Goal: Information Seeking & Learning: Find specific fact

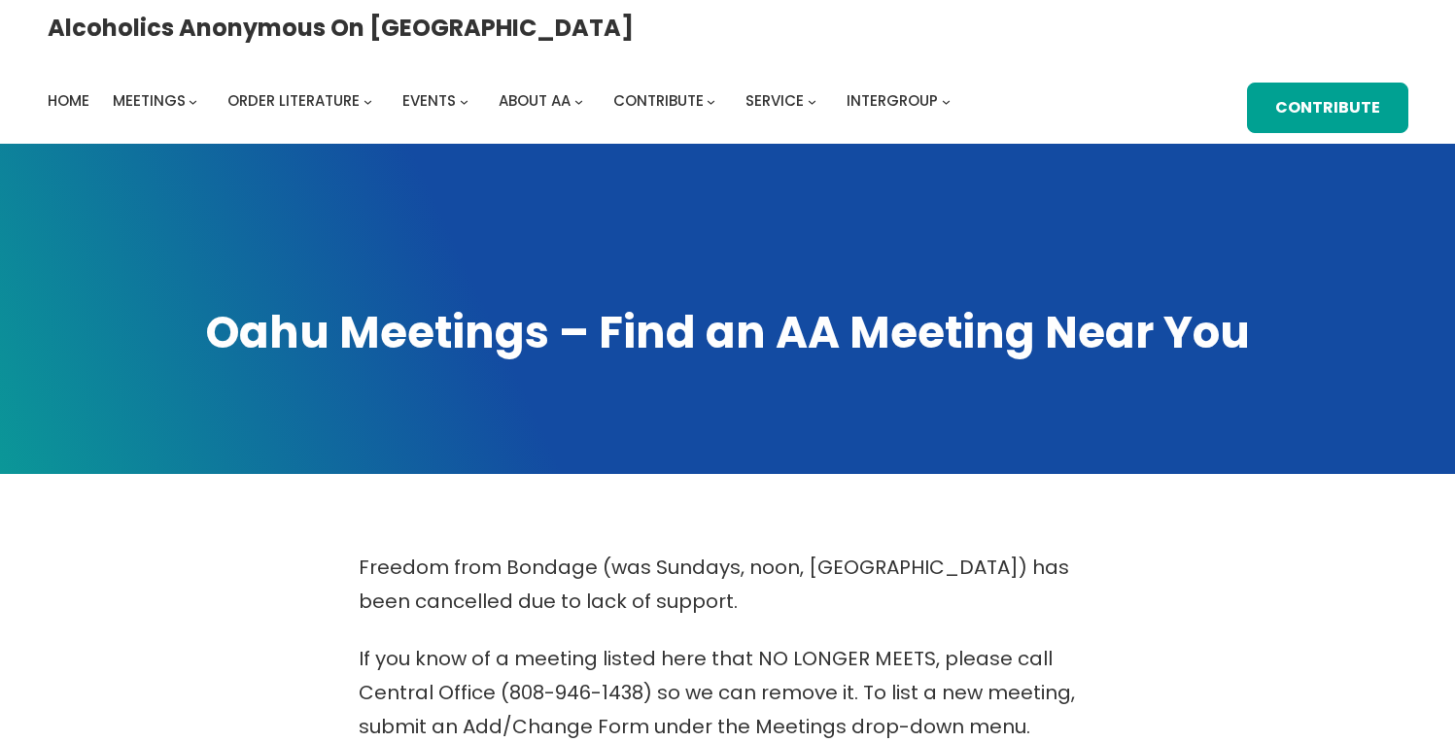
scroll to position [389, 0]
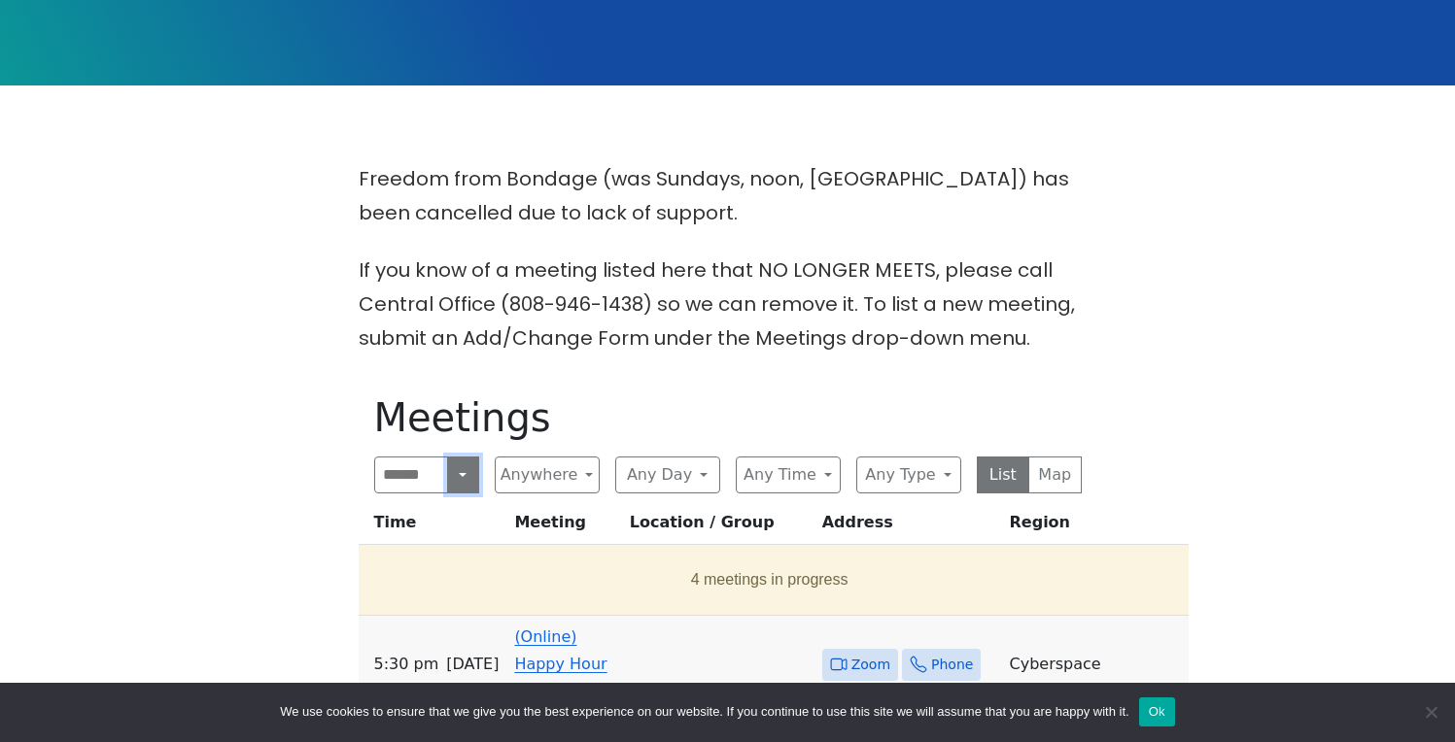
click at [462, 479] on button "Search" at bounding box center [462, 475] width 31 height 37
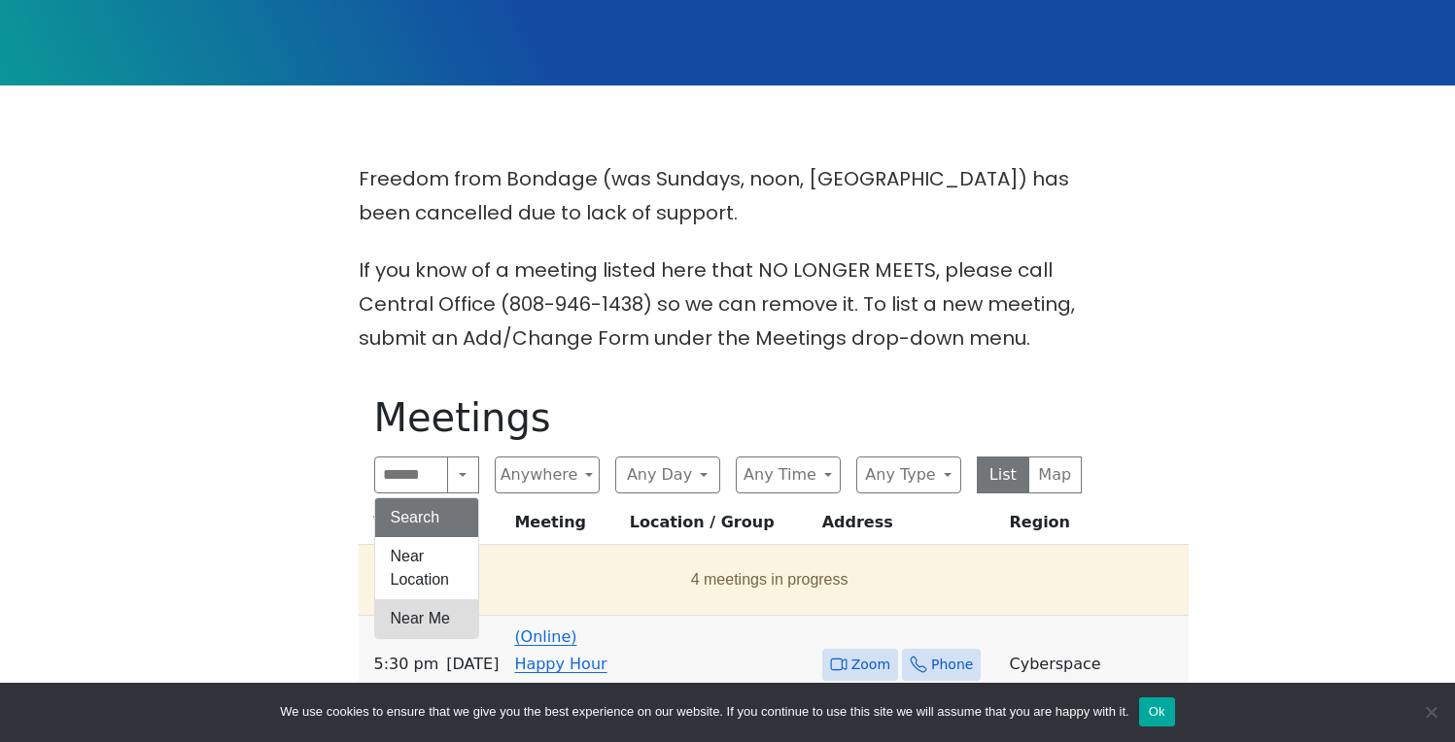
click at [415, 609] on button "Near Me" at bounding box center [426, 619] width 103 height 39
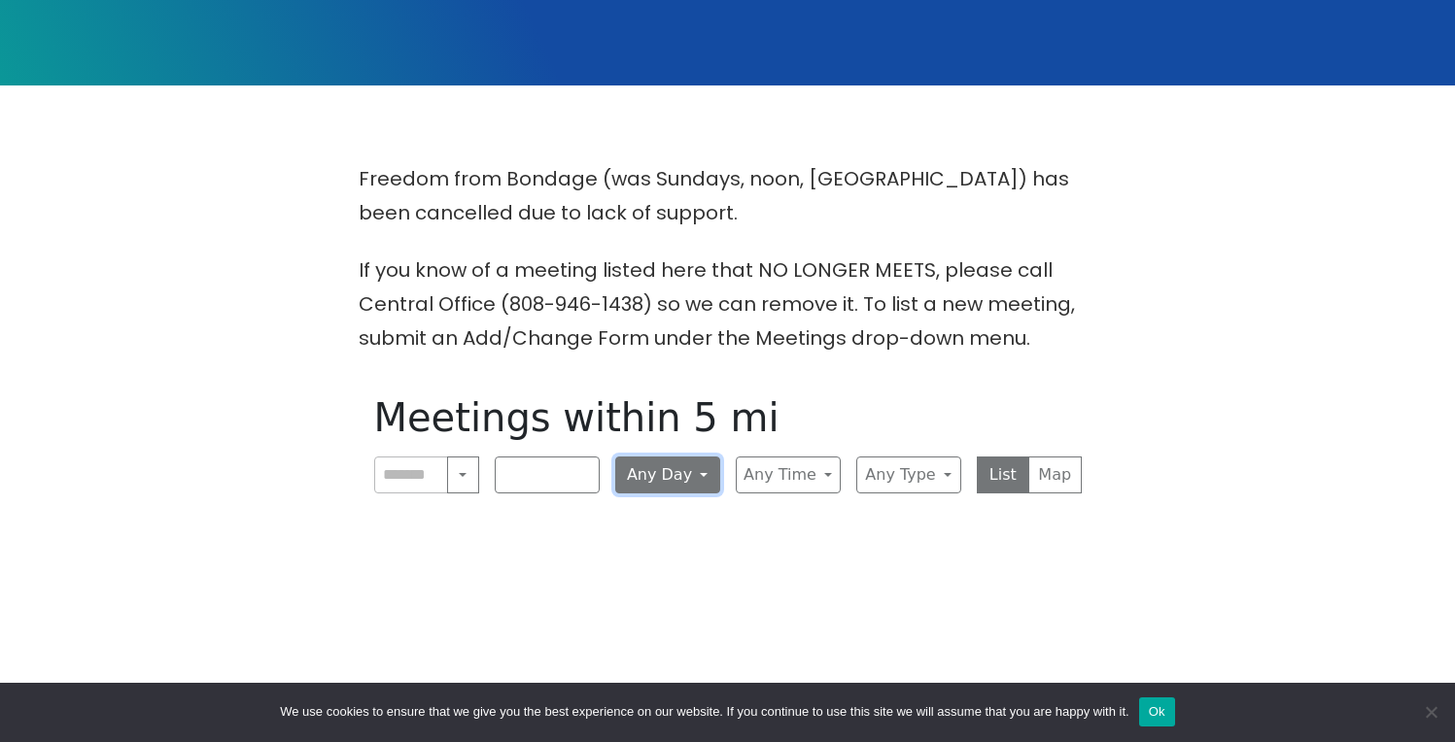
click at [706, 466] on button "Any Day" at bounding box center [667, 475] width 105 height 37
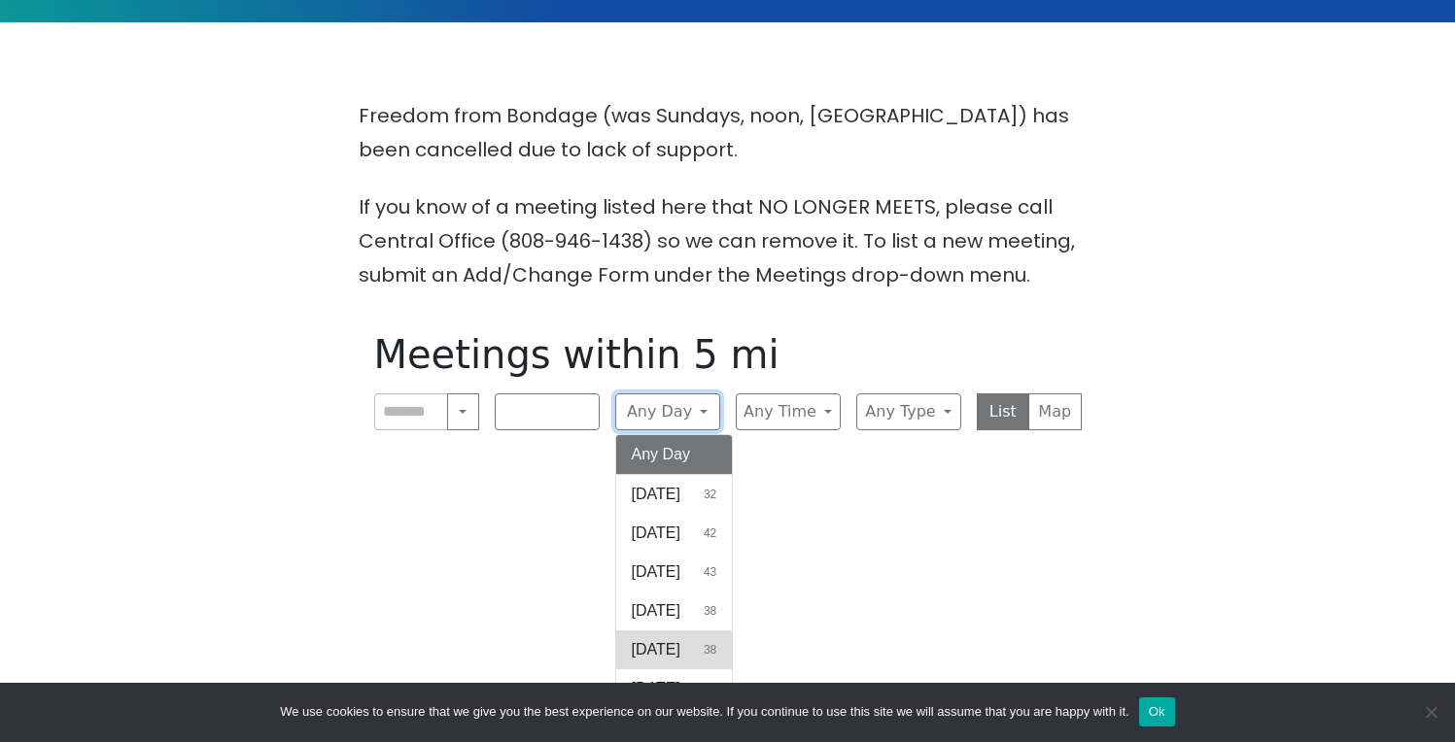
scroll to position [486, 0]
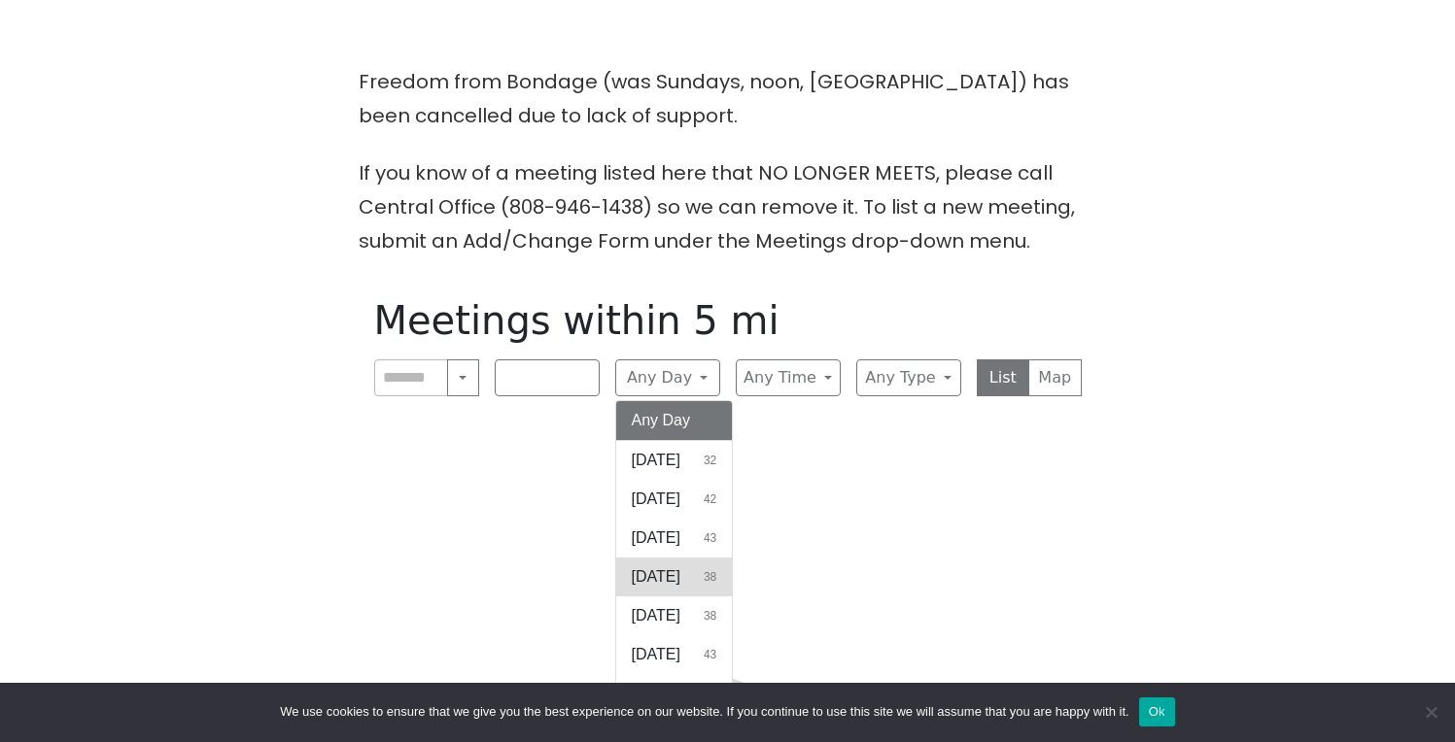
click at [656, 573] on span "[DATE]" at bounding box center [656, 577] width 49 height 23
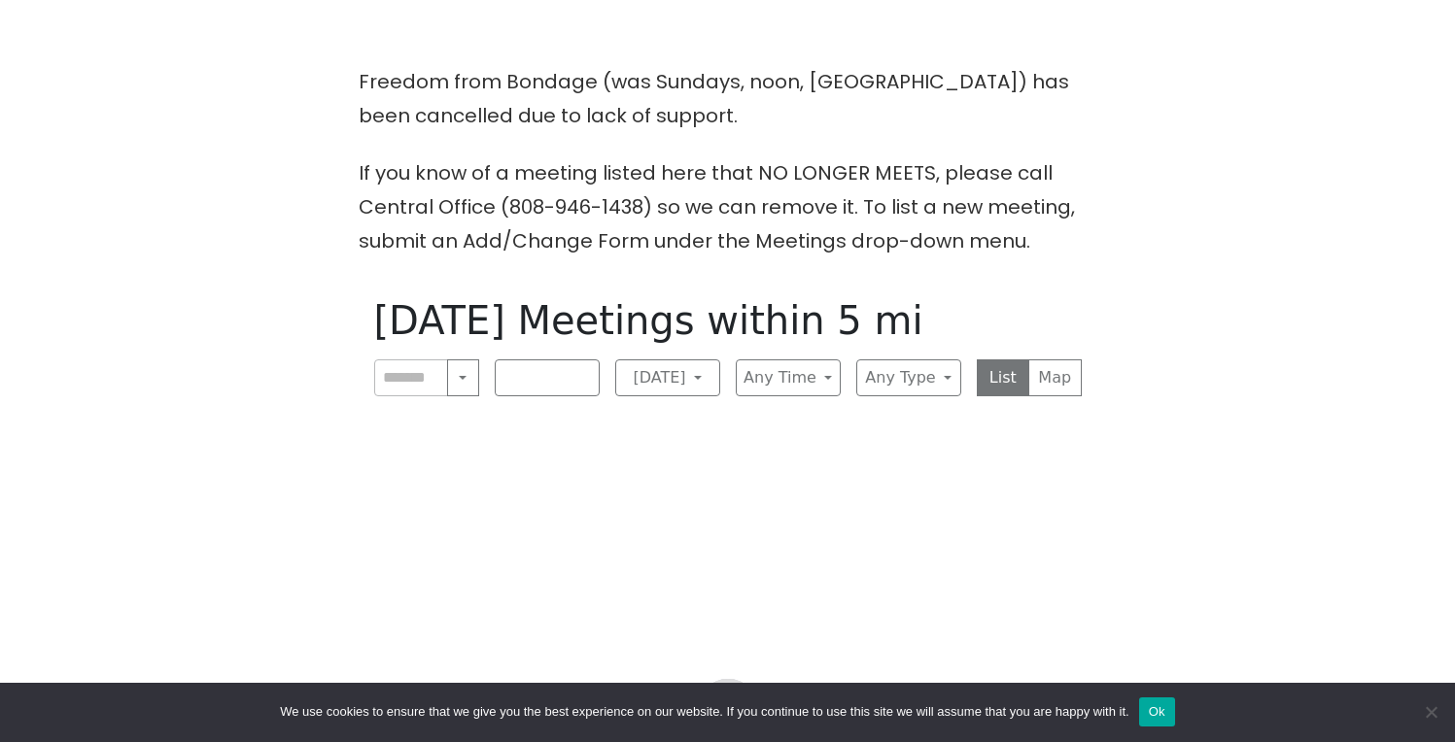
click at [587, 371] on div "Any Distance Any Distance" at bounding box center [547, 378] width 105 height 37
click at [827, 379] on button "Any Time" at bounding box center [788, 378] width 105 height 37
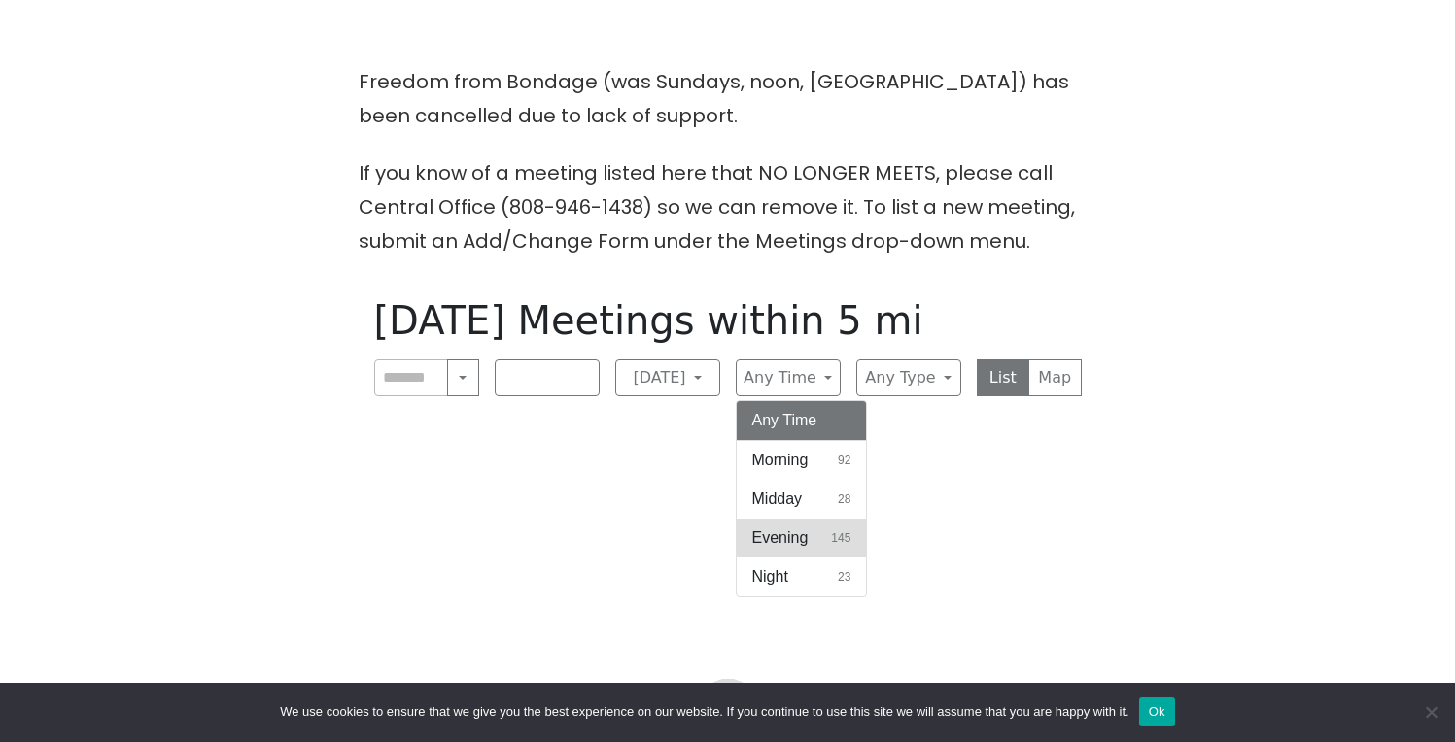
click at [795, 544] on span "Evening" at bounding box center [780, 538] width 56 height 23
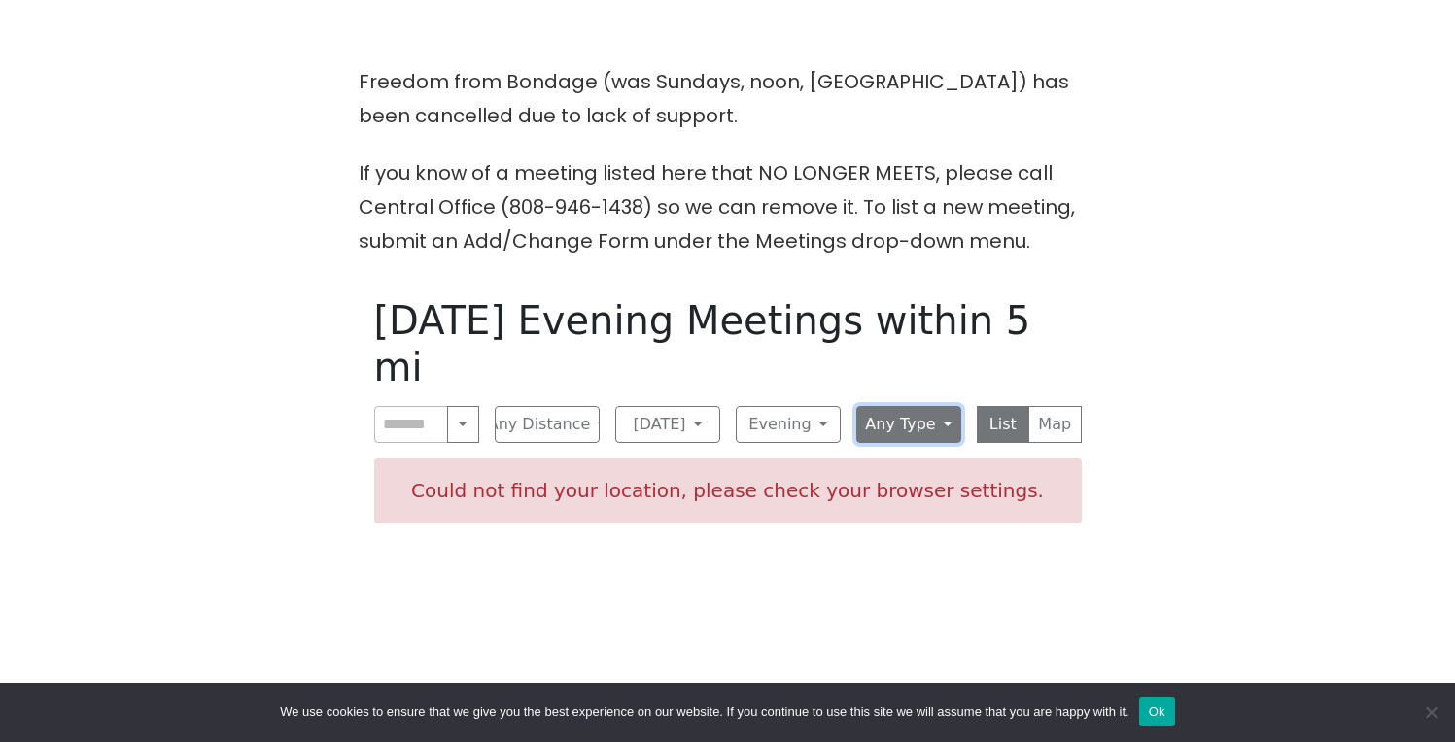
click at [952, 406] on button "Any Type" at bounding box center [908, 424] width 105 height 37
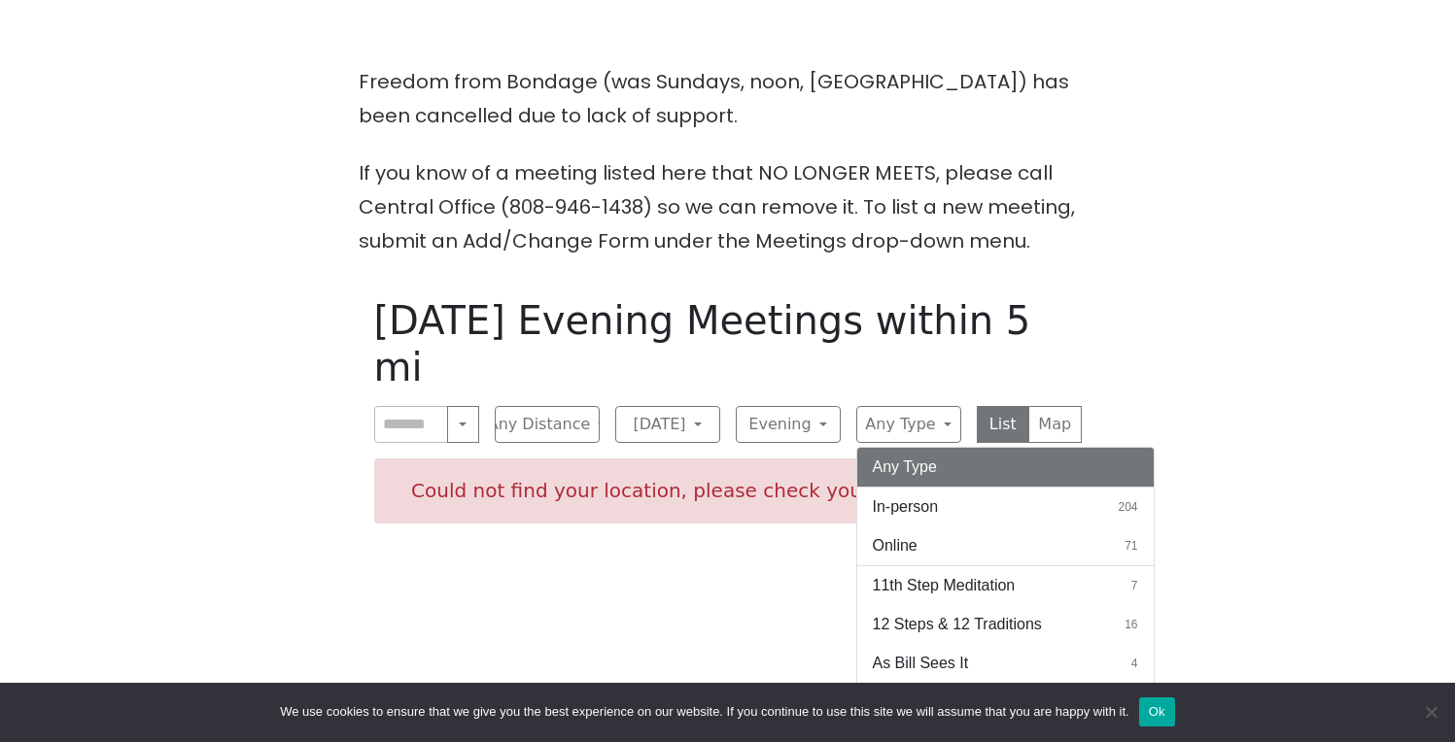
click at [926, 448] on button "Any Type" at bounding box center [1005, 467] width 296 height 39
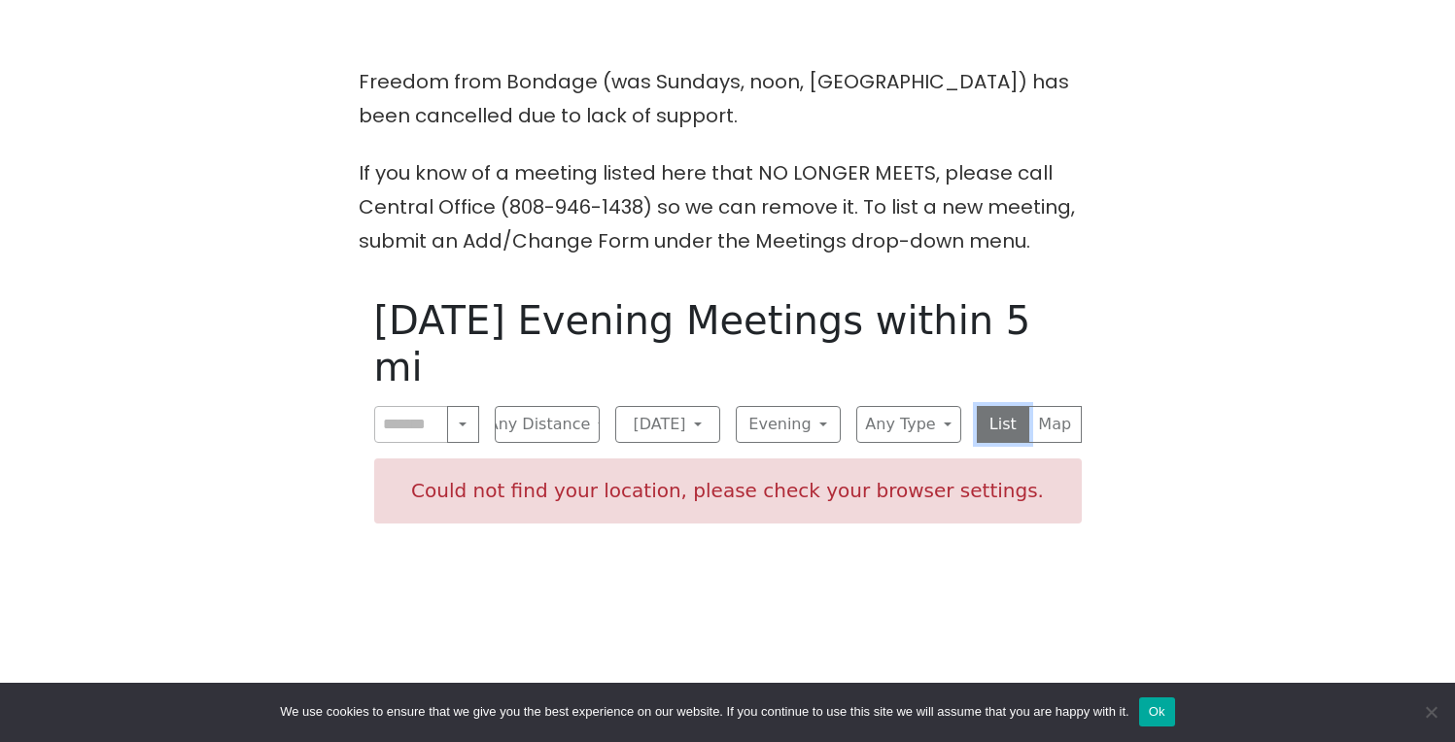
click at [1009, 406] on button "List" at bounding box center [1003, 424] width 53 height 37
click at [561, 406] on button "Any Distance" at bounding box center [547, 424] width 105 height 37
click at [462, 406] on button "Near Me" at bounding box center [462, 424] width 31 height 37
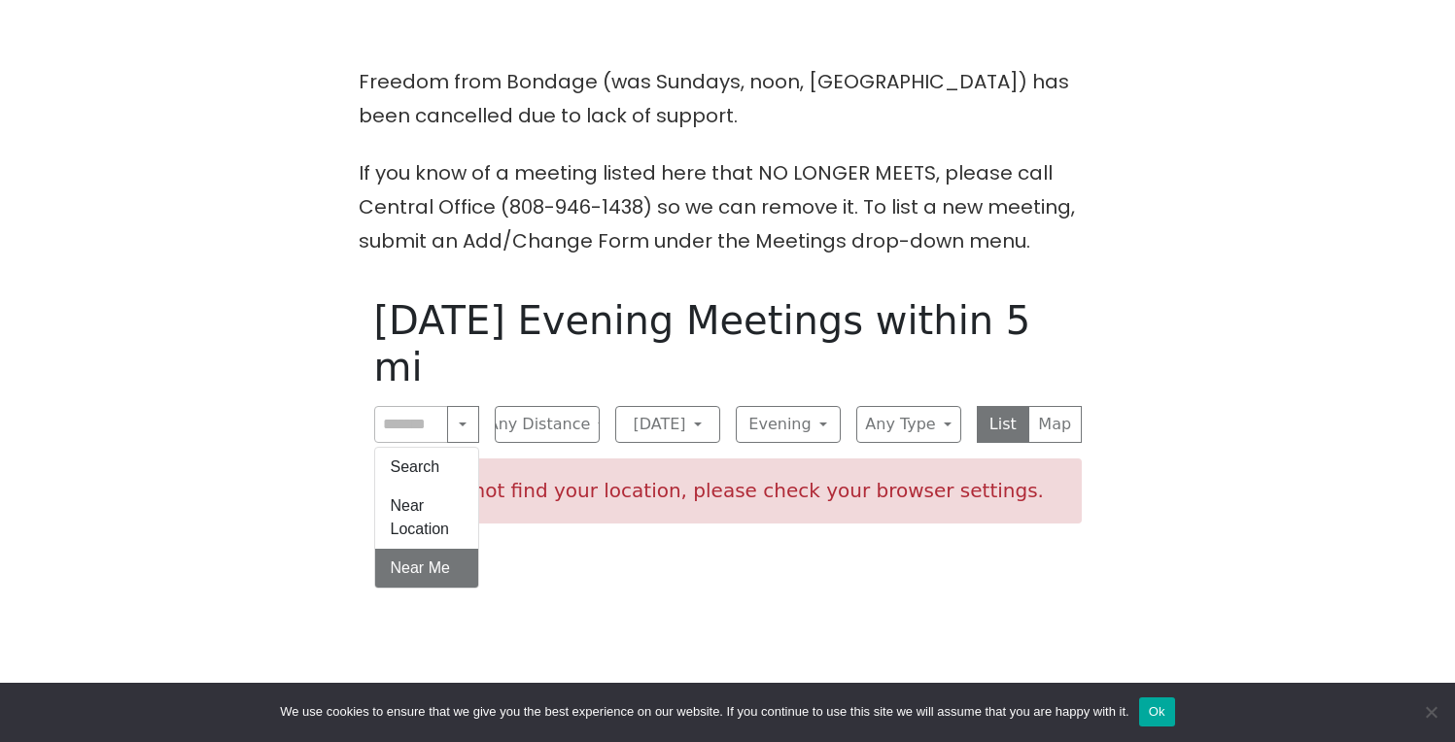
click at [540, 547] on div "[DATE] Evening Meetings within 5 mi Search Near Location Near Me Any Distance A…" at bounding box center [728, 653] width 738 height 742
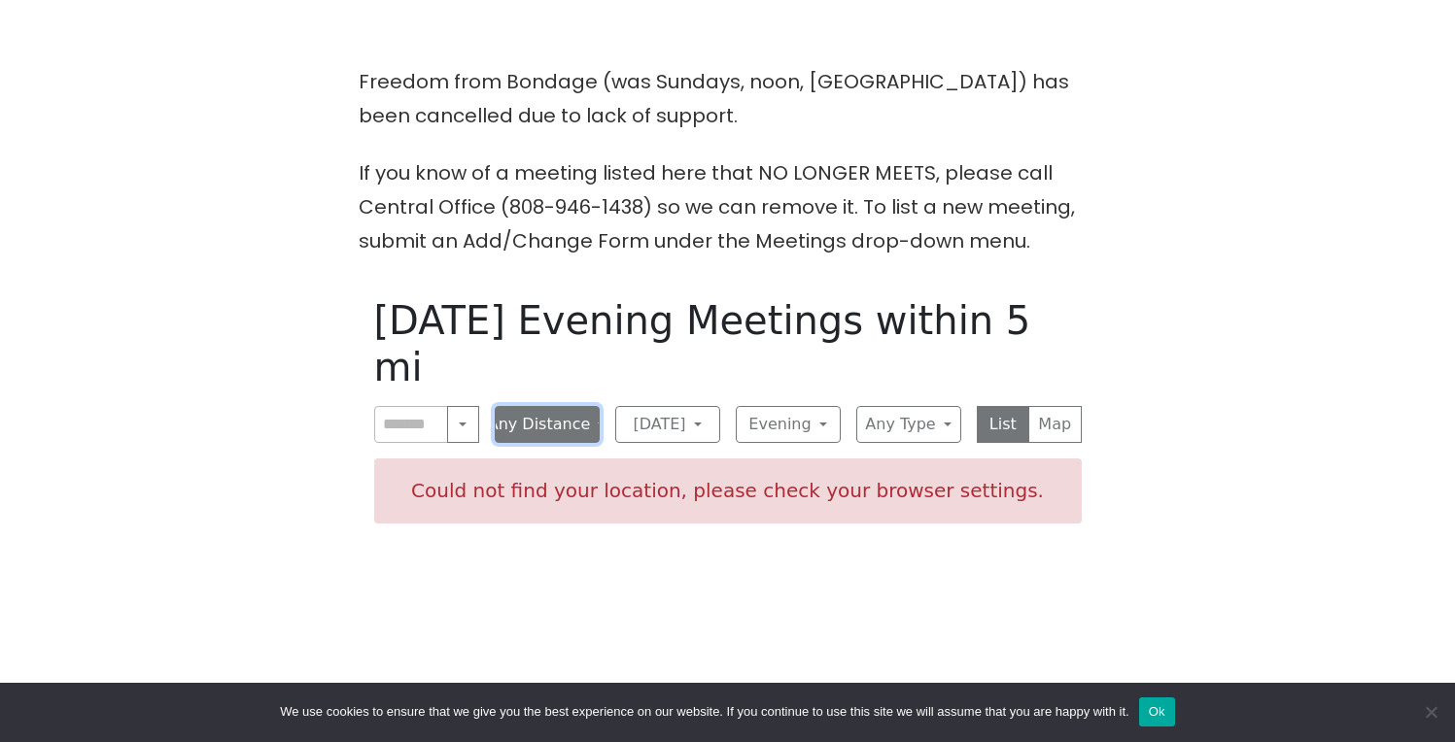
click at [590, 406] on button "Any Distance" at bounding box center [547, 424] width 105 height 37
click at [536, 448] on button "Any Distance" at bounding box center [547, 479] width 103 height 62
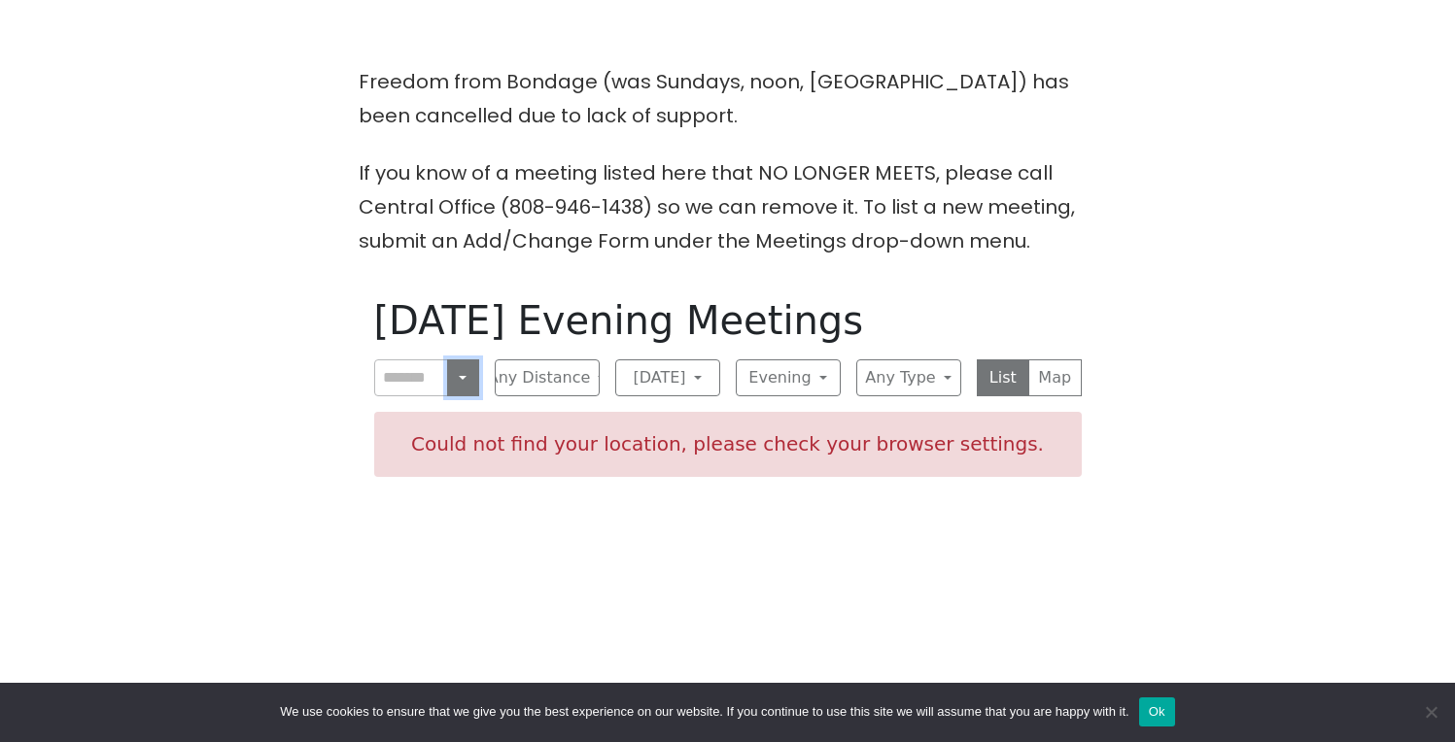
click at [464, 370] on button "Near Me" at bounding box center [462, 378] width 31 height 37
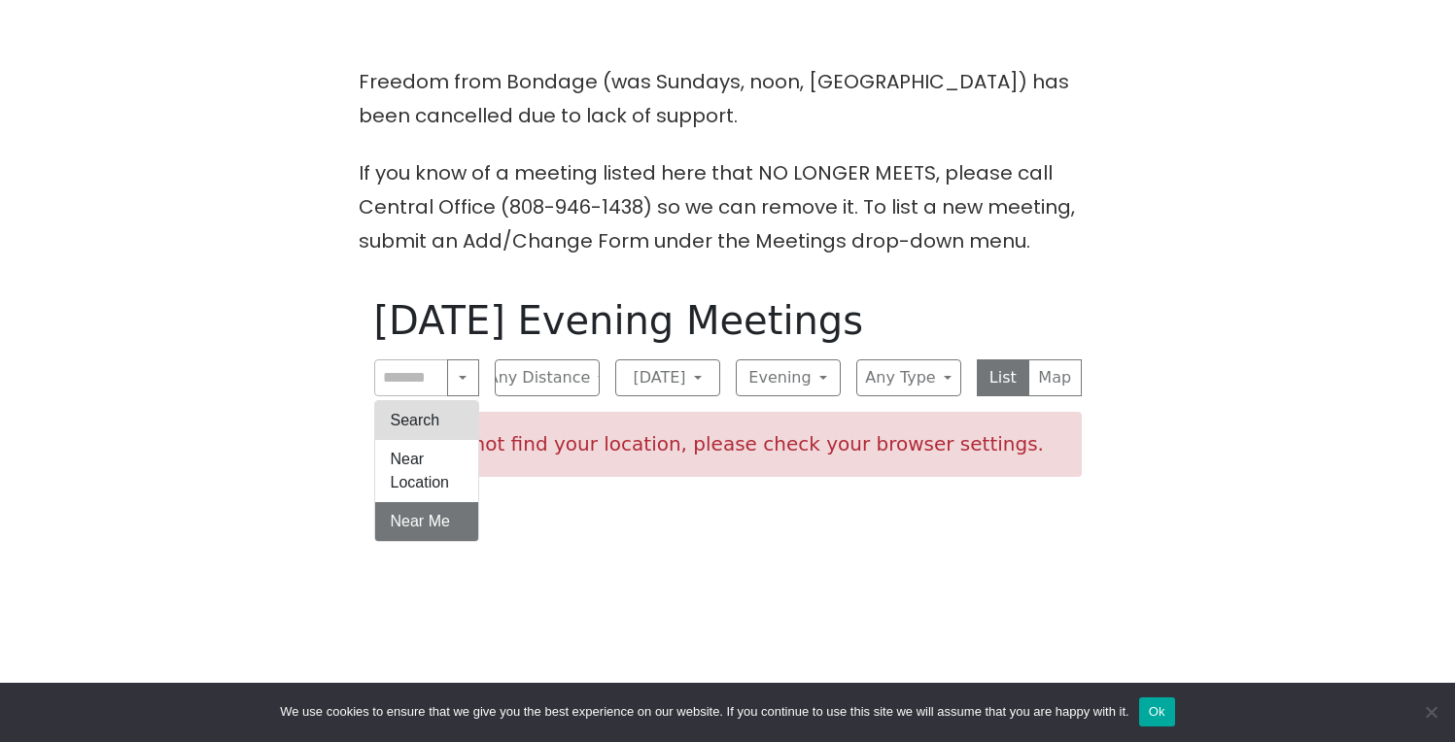
click at [426, 428] on button "Search" at bounding box center [426, 420] width 103 height 39
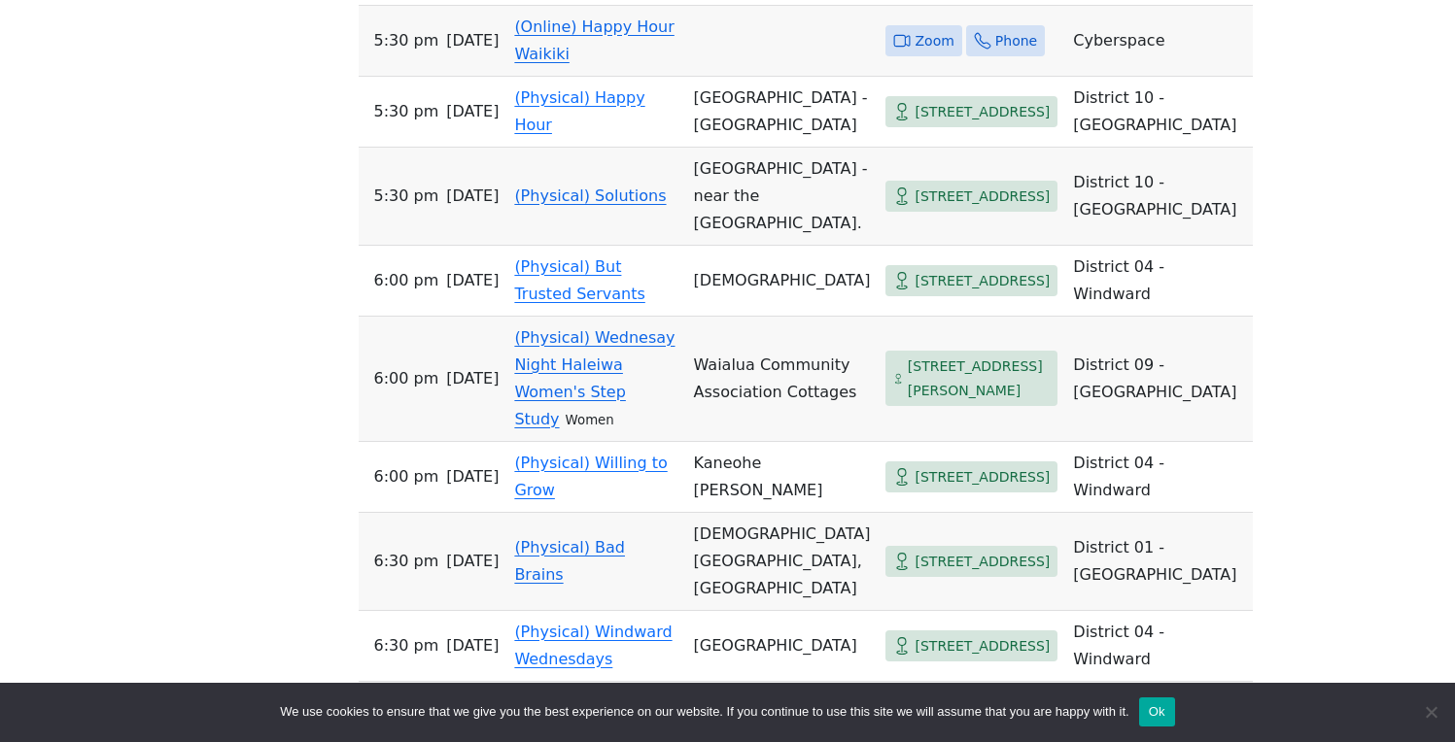
scroll to position [1263, 0]
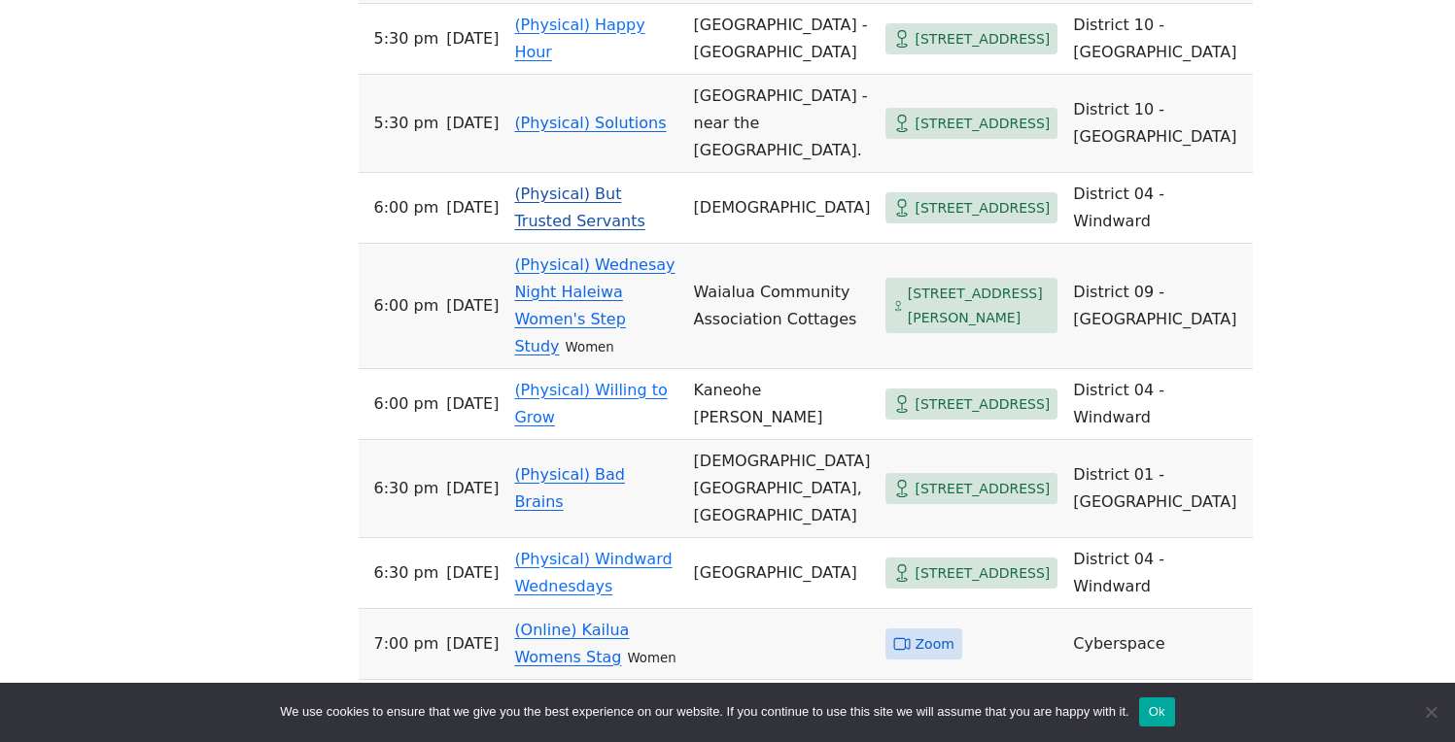
click at [914, 221] on span "[STREET_ADDRESS]" at bounding box center [981, 208] width 135 height 24
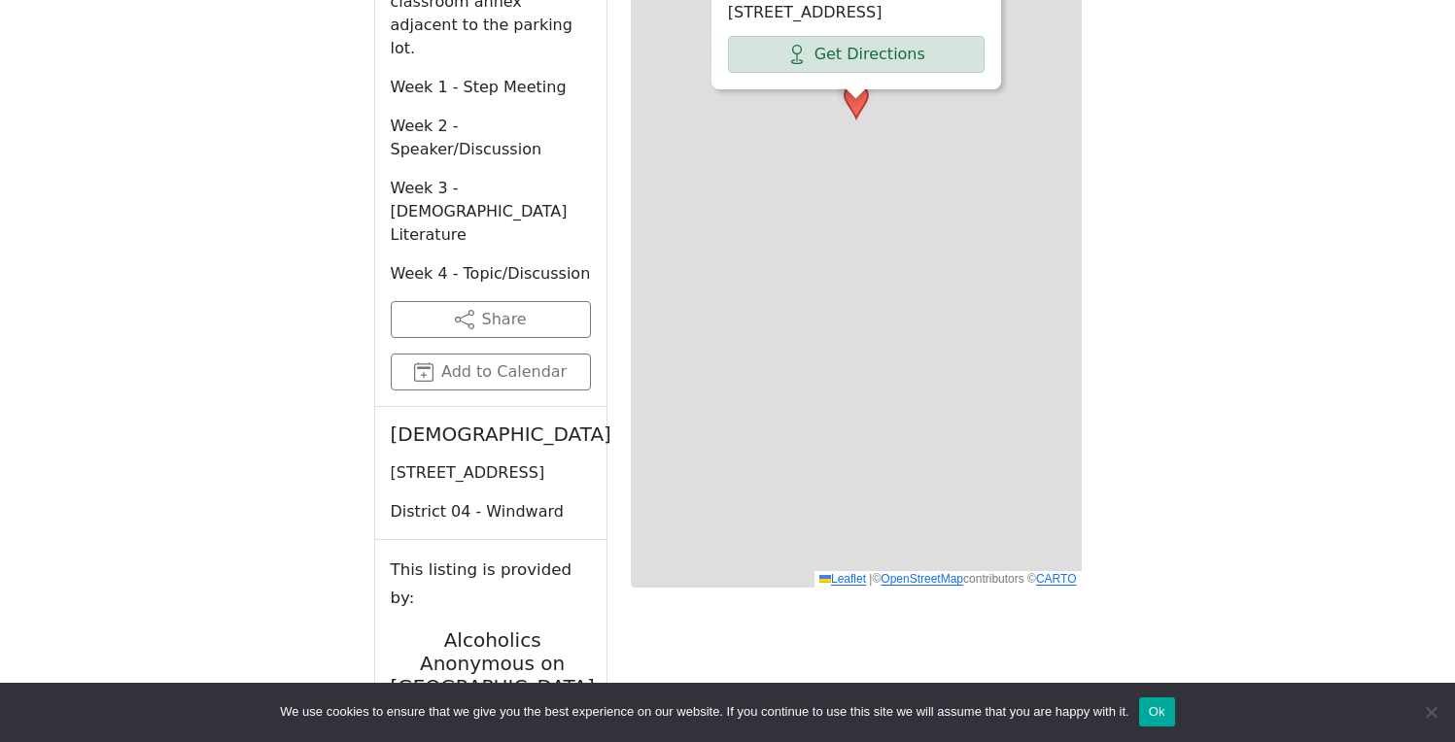
scroll to position [769, 0]
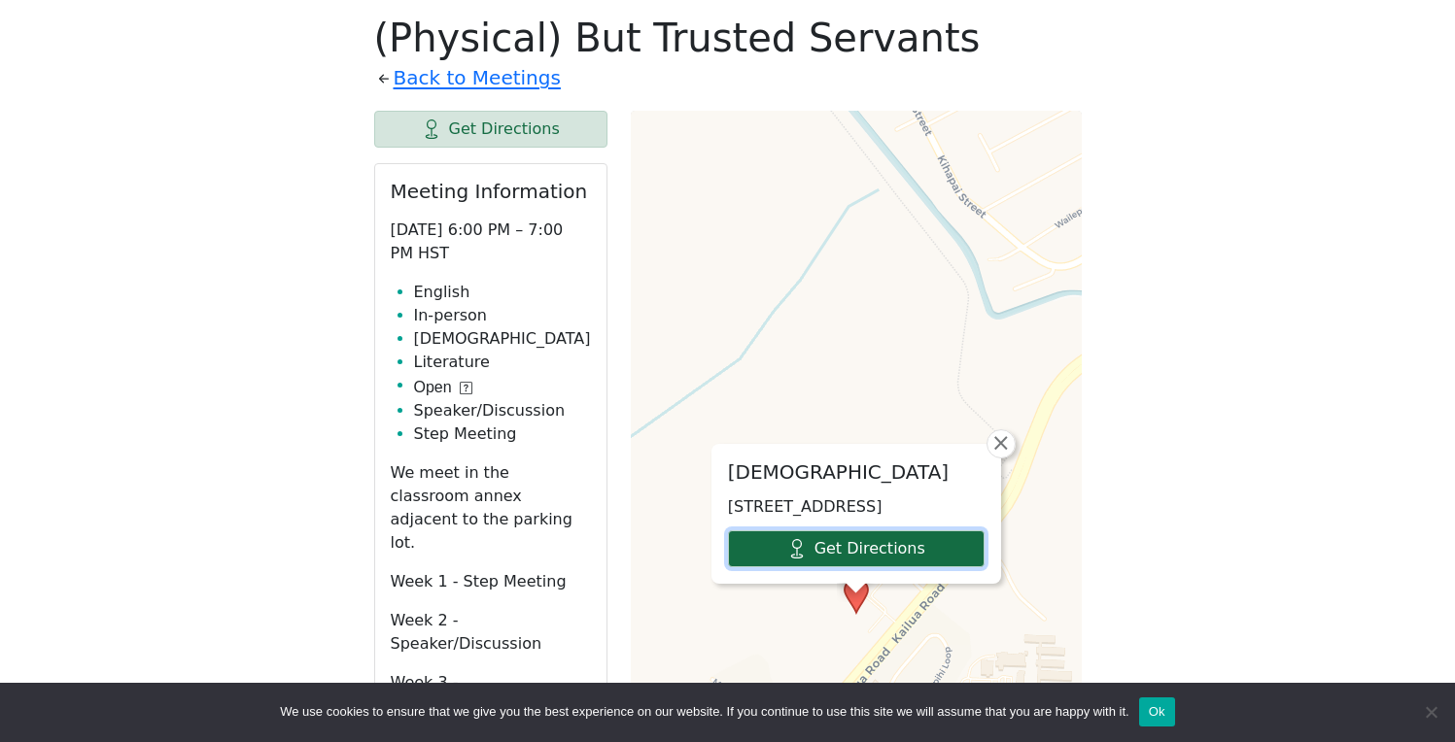
click at [859, 542] on link "Get Directions" at bounding box center [856, 549] width 257 height 37
